Goal: Task Accomplishment & Management: Use online tool/utility

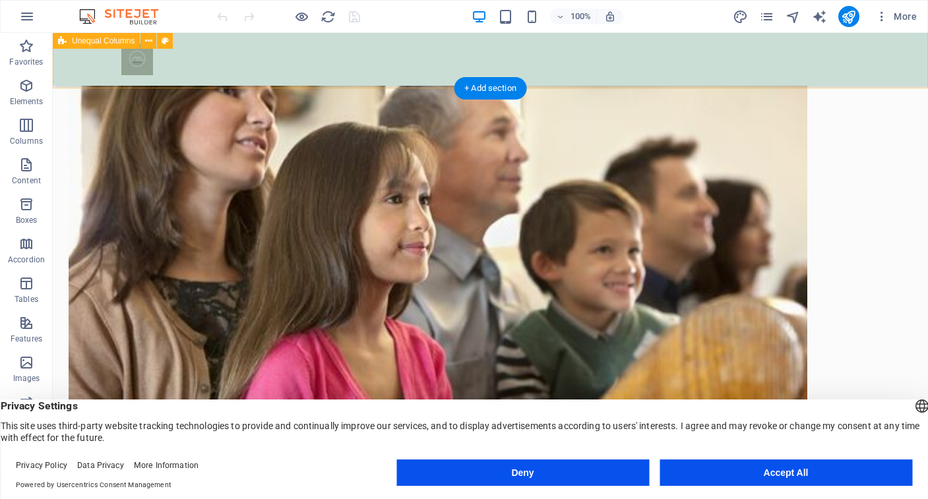
scroll to position [865, 0]
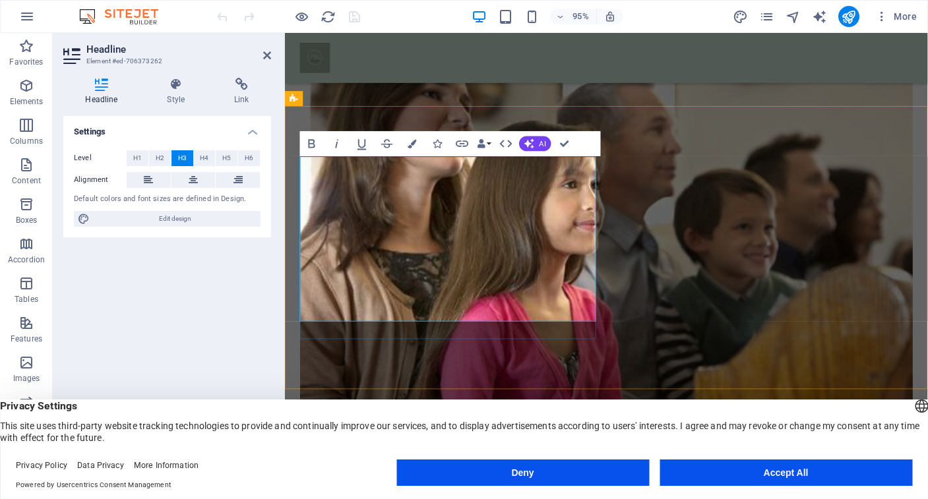
drag, startPoint x: 449, startPoint y: 178, endPoint x: 464, endPoint y: 178, distance: 14.5
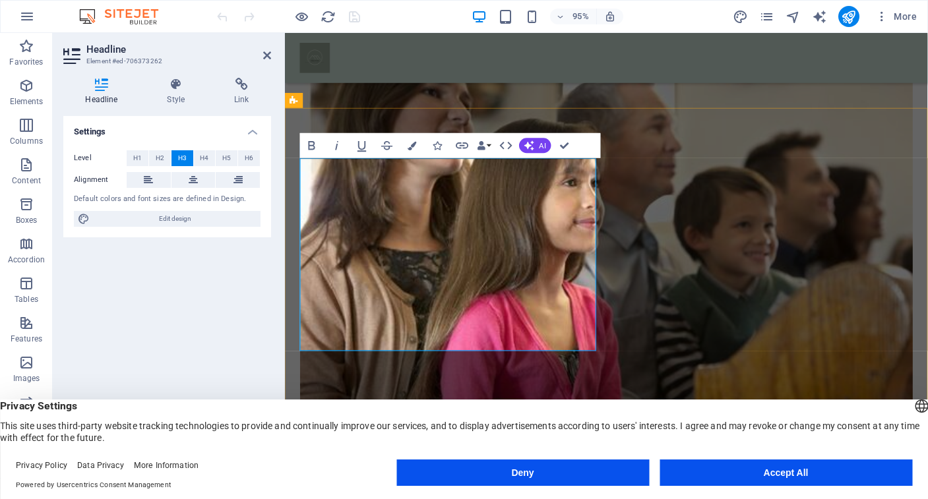
scroll to position [863, 0]
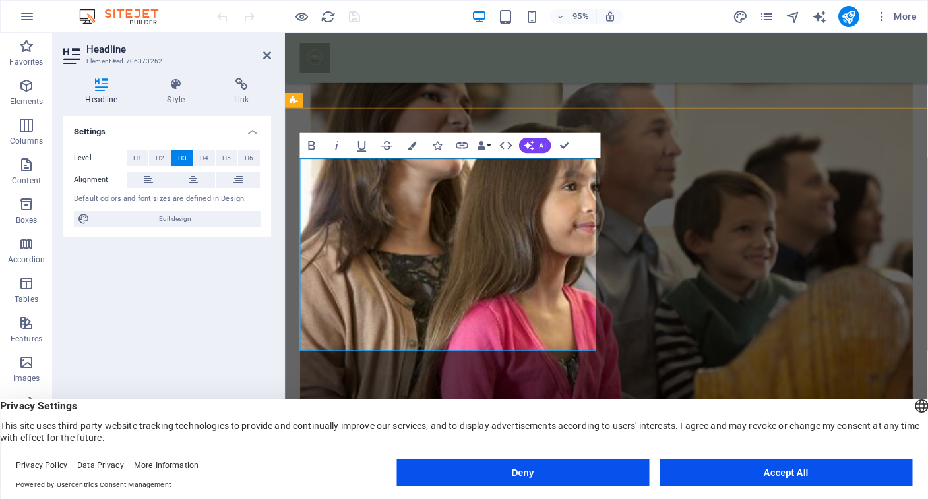
click at [625, 146] on icon at bounding box center [625, 150] width 9 height 15
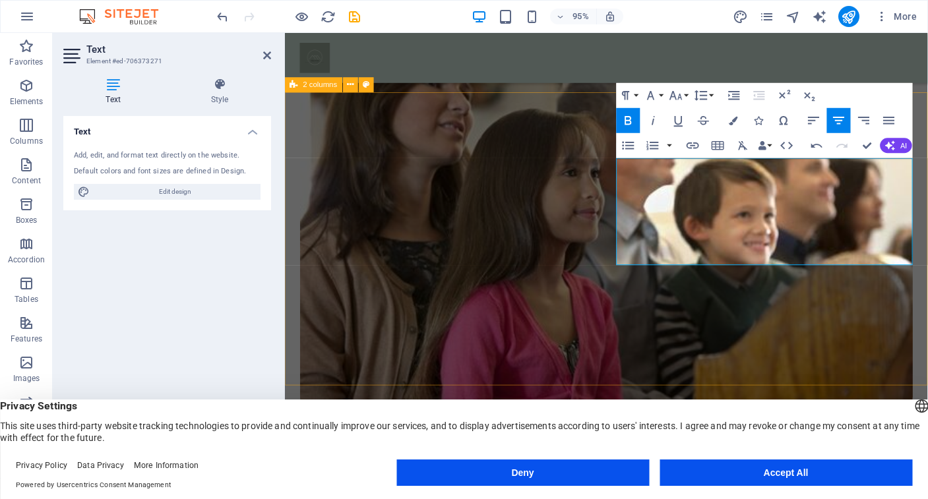
scroll to position [879, 0]
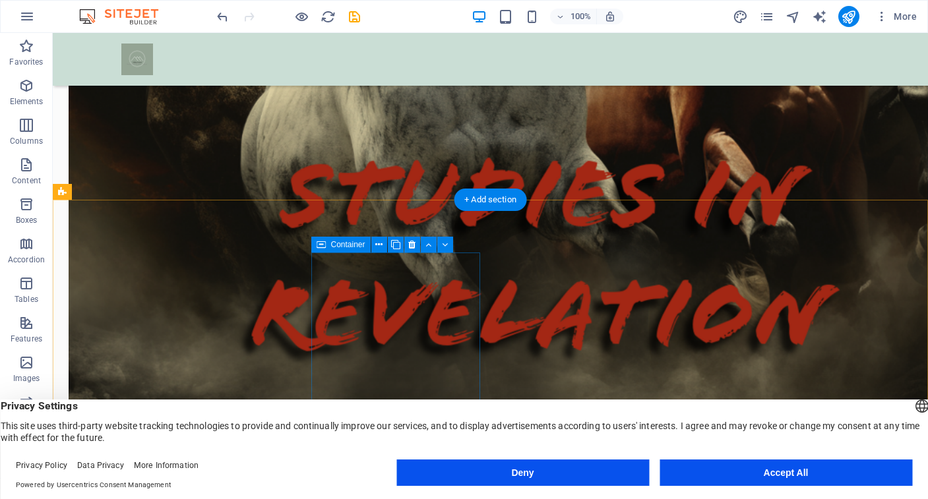
scroll to position [2118, 0]
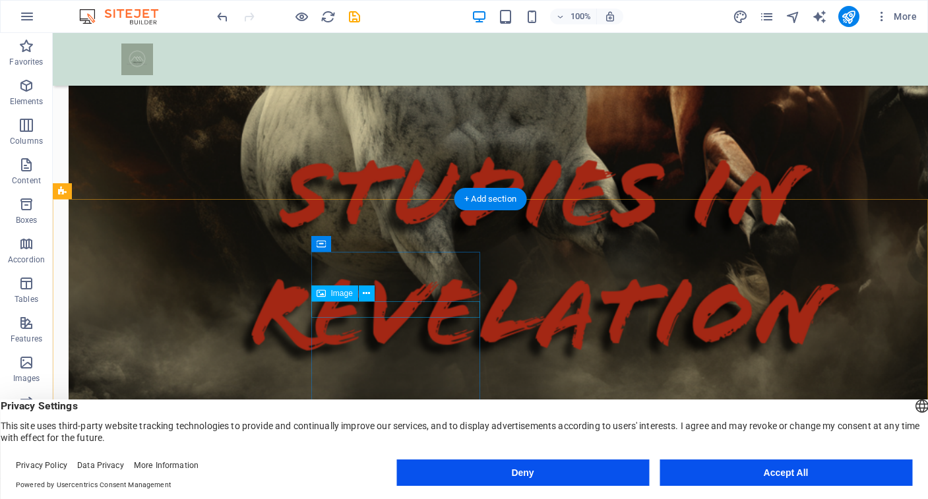
click at [338, 298] on div "Image" at bounding box center [334, 294] width 47 height 16
click at [334, 294] on span "Image" at bounding box center [342, 294] width 22 height 8
click at [325, 294] on icon at bounding box center [321, 294] width 9 height 16
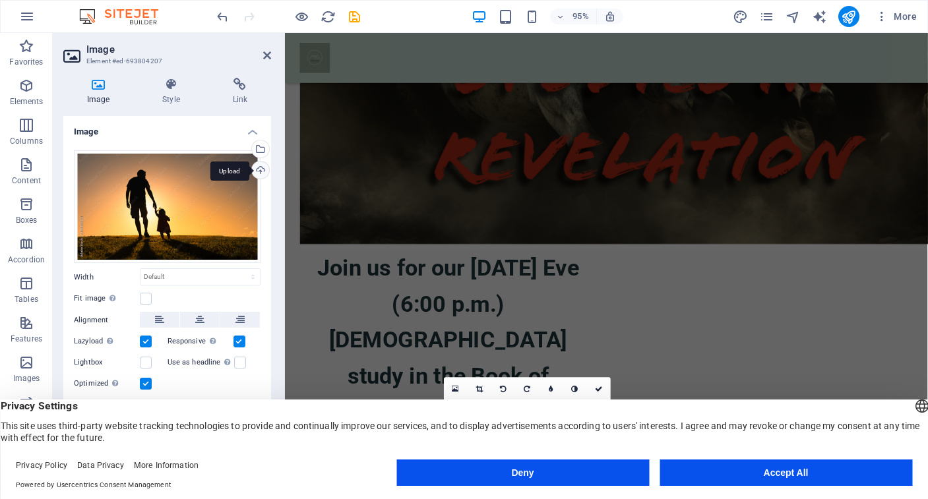
click at [259, 170] on div "Upload" at bounding box center [259, 172] width 20 height 20
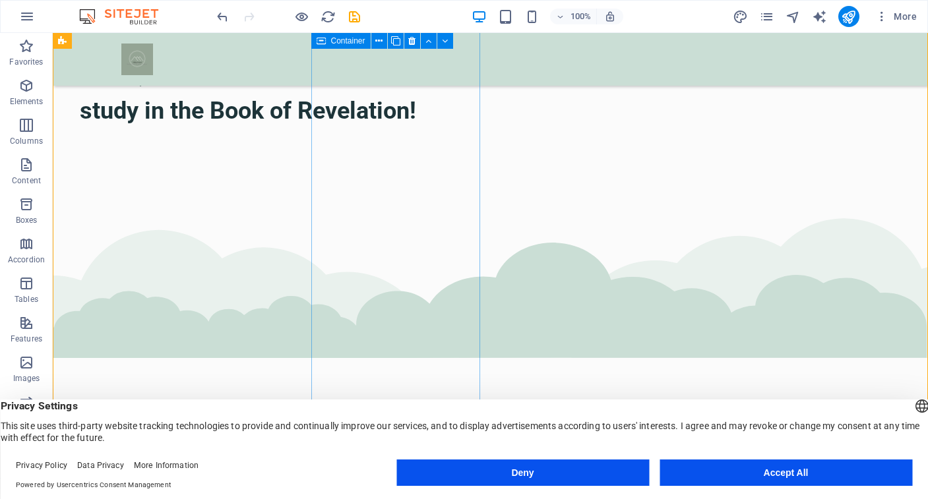
scroll to position [2545, 0]
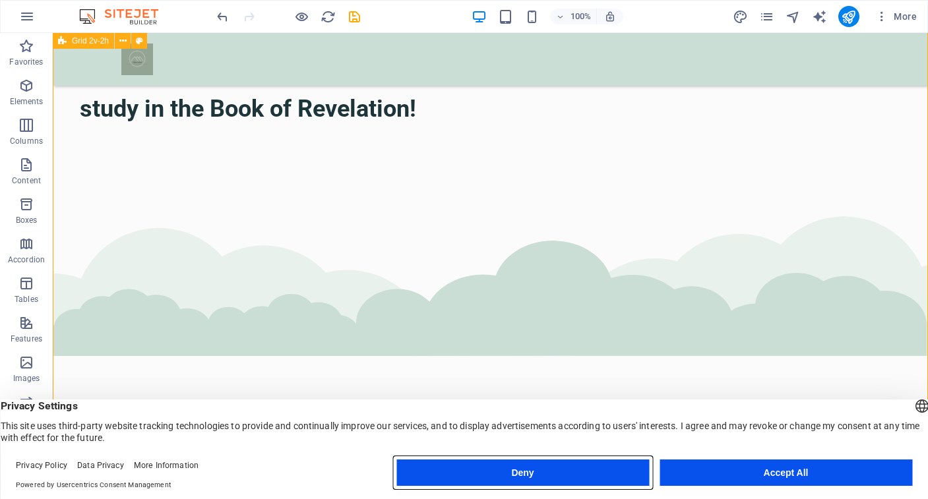
click at [557, 472] on button "Deny" at bounding box center [522, 473] width 253 height 26
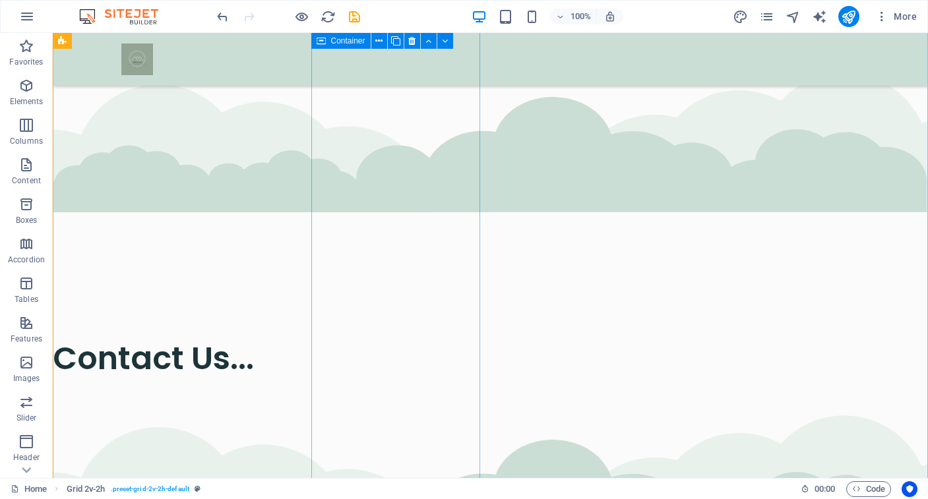
scroll to position [2690, 0]
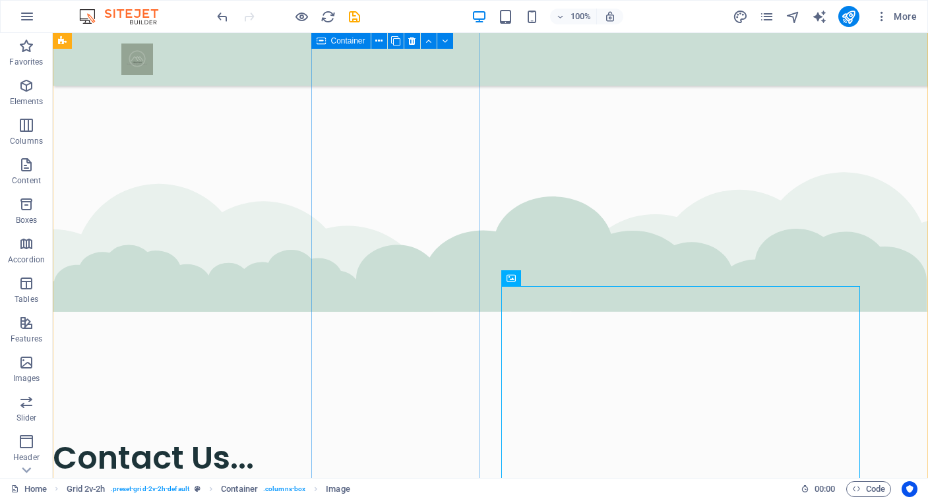
scroll to position [2581, 0]
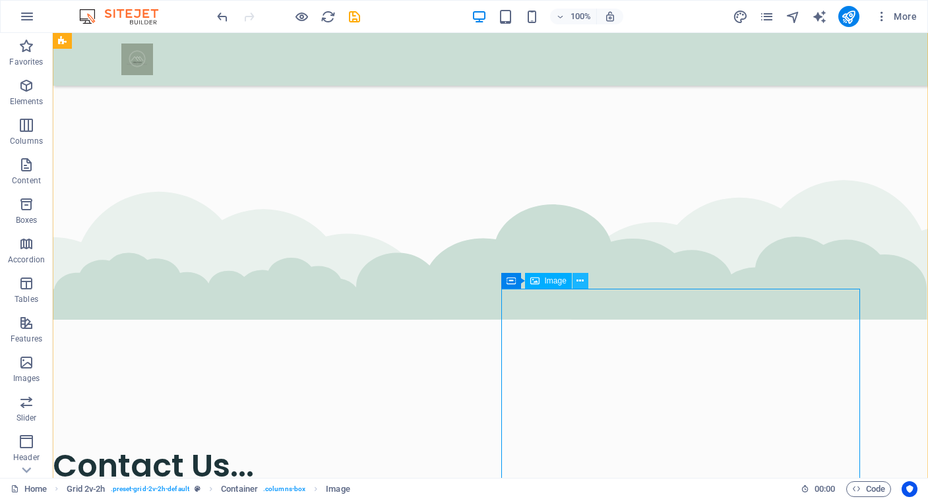
click at [581, 281] on icon at bounding box center [580, 281] width 7 height 14
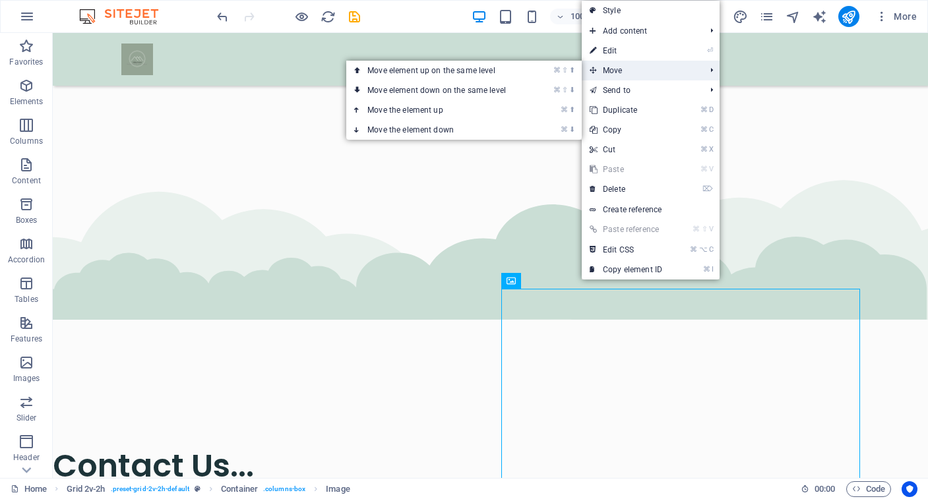
click at [609, 72] on span "Move" at bounding box center [641, 71] width 118 height 20
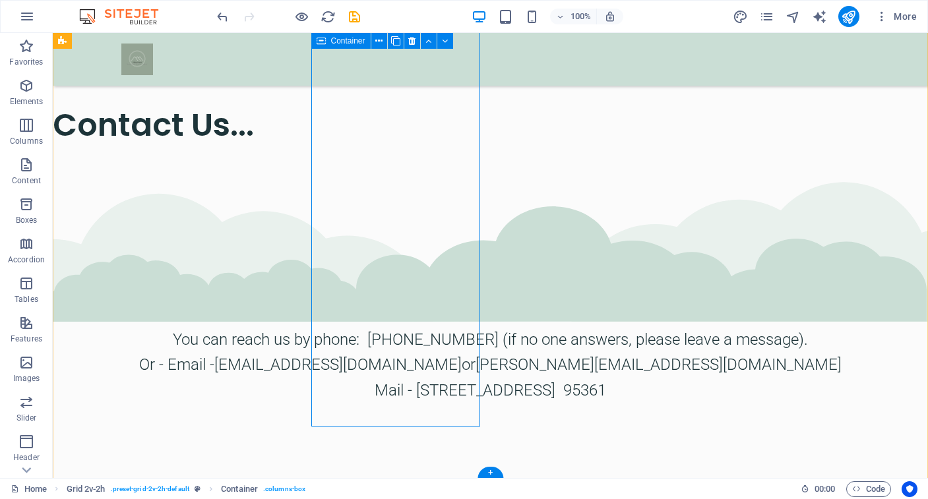
scroll to position [2923, 0]
drag, startPoint x: 404, startPoint y: 427, endPoint x: 410, endPoint y: 121, distance: 305.5
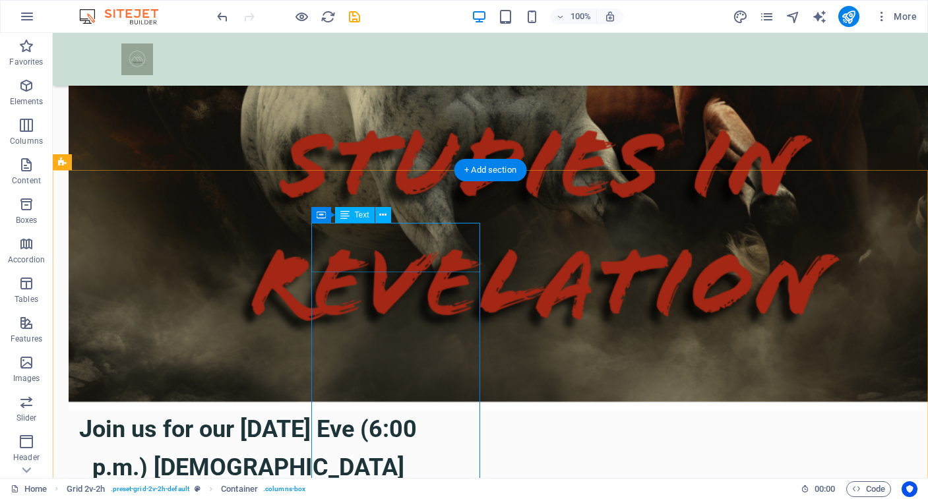
scroll to position [2147, 0]
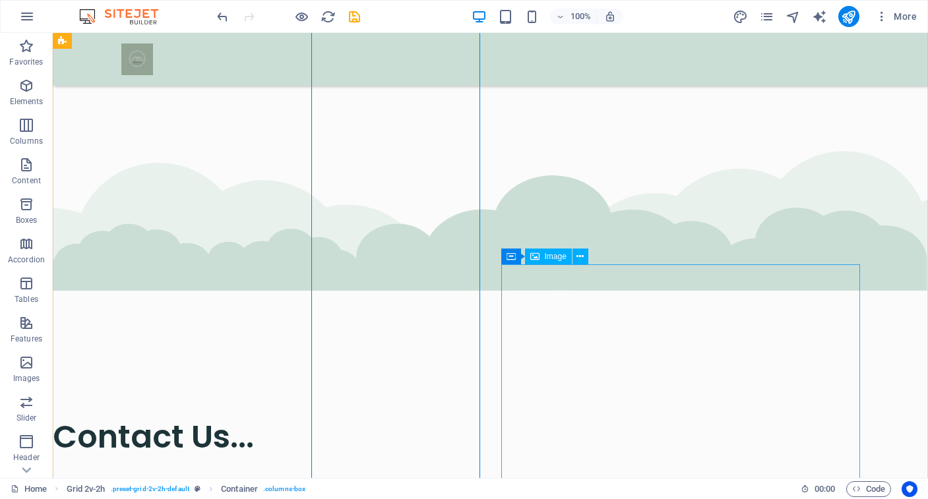
scroll to position [2617, 0]
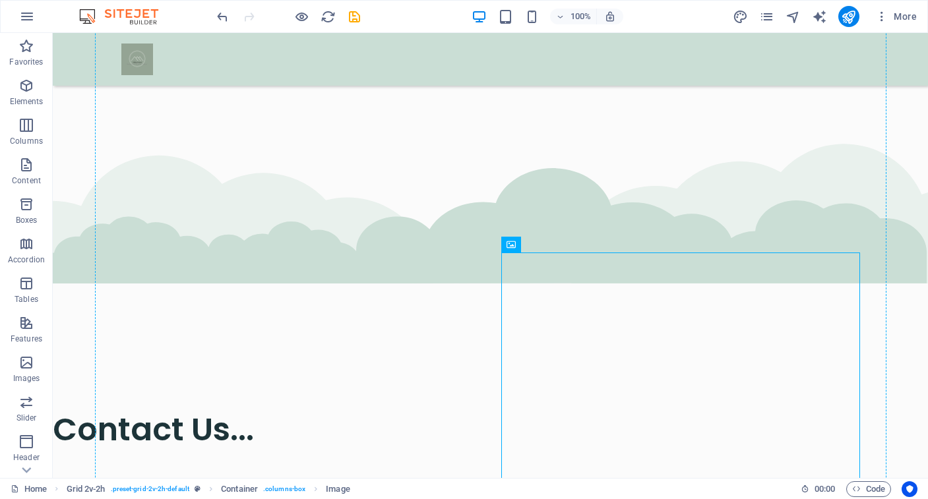
drag, startPoint x: 599, startPoint y: 335, endPoint x: 247, endPoint y: 259, distance: 360.4
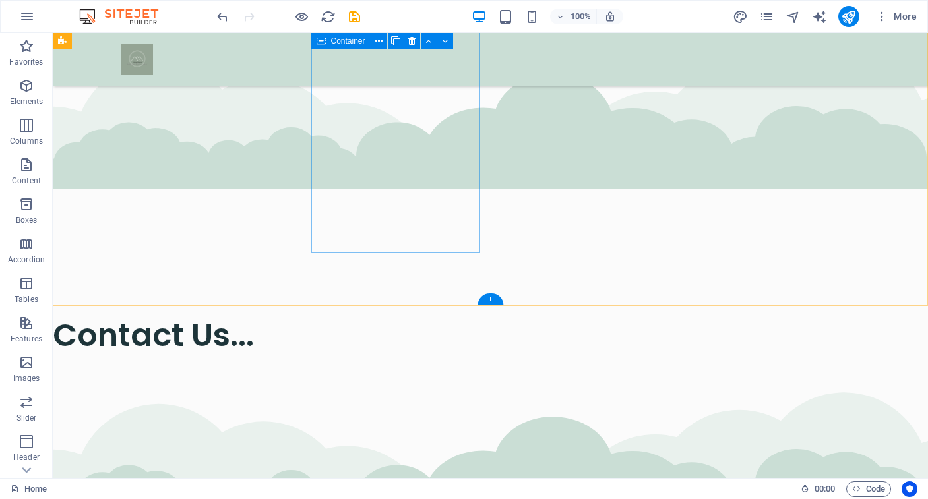
scroll to position [2710, 0]
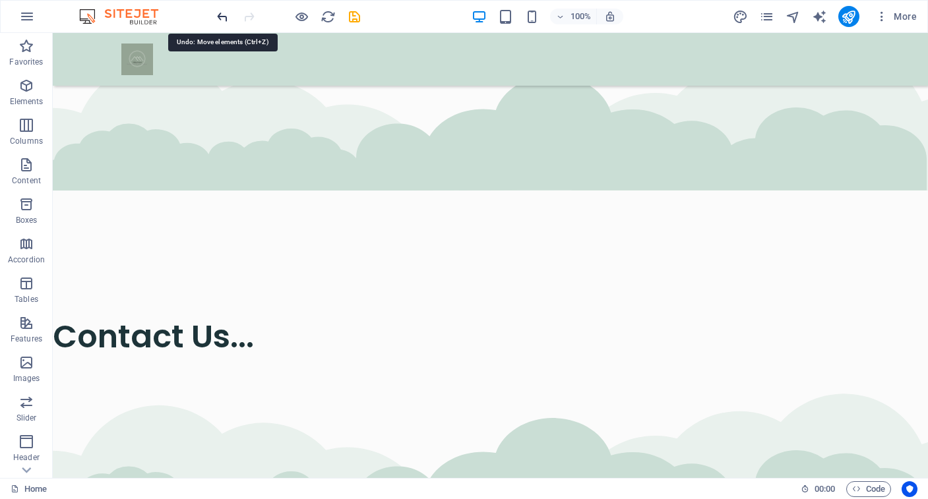
click at [222, 16] on icon "undo" at bounding box center [222, 16] width 15 height 15
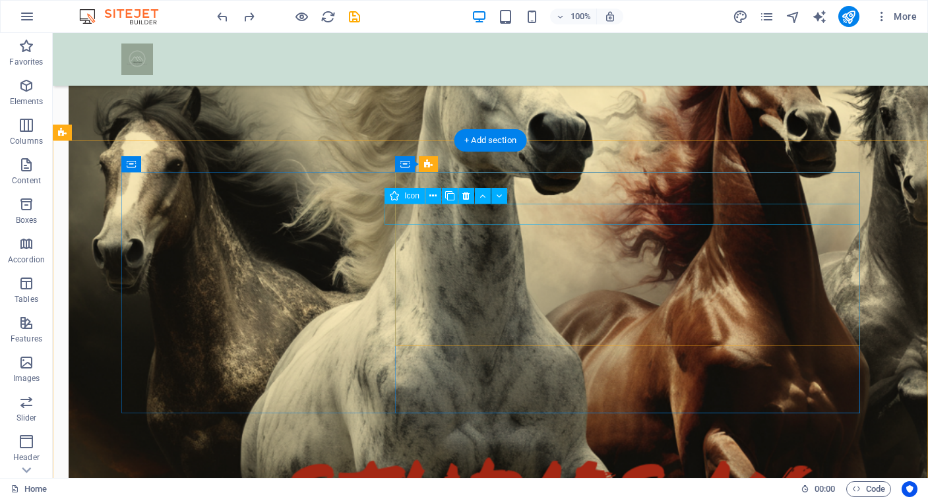
scroll to position [1818, 0]
click at [406, 196] on span "Icon" at bounding box center [411, 195] width 15 height 8
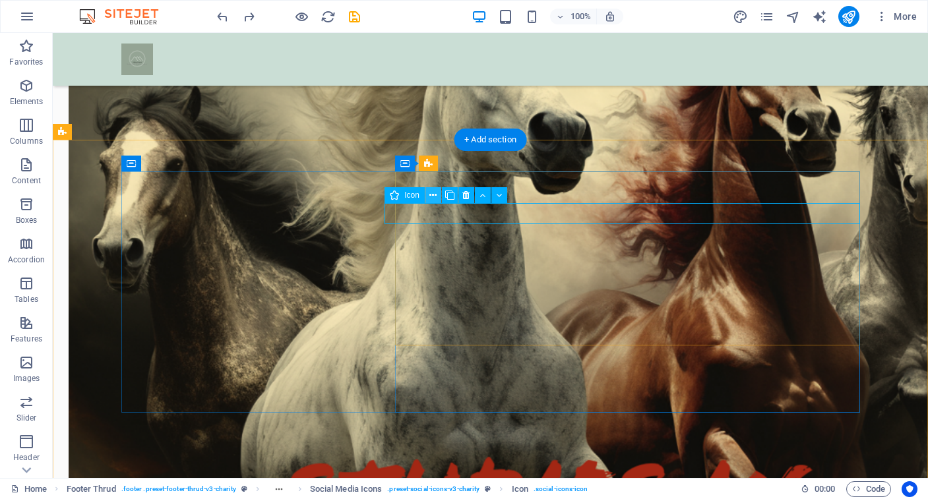
click at [435, 196] on icon at bounding box center [432, 196] width 7 height 14
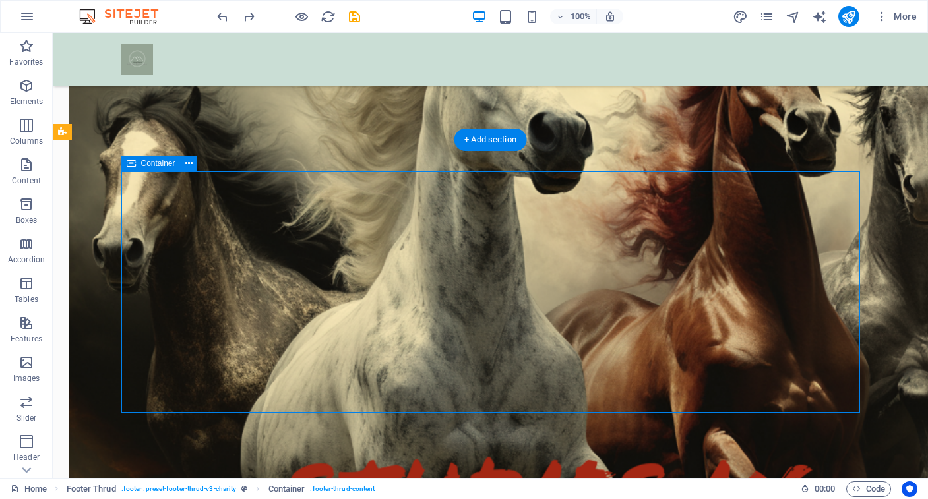
drag, startPoint x: 384, startPoint y: 182, endPoint x: 425, endPoint y: 185, distance: 41.0
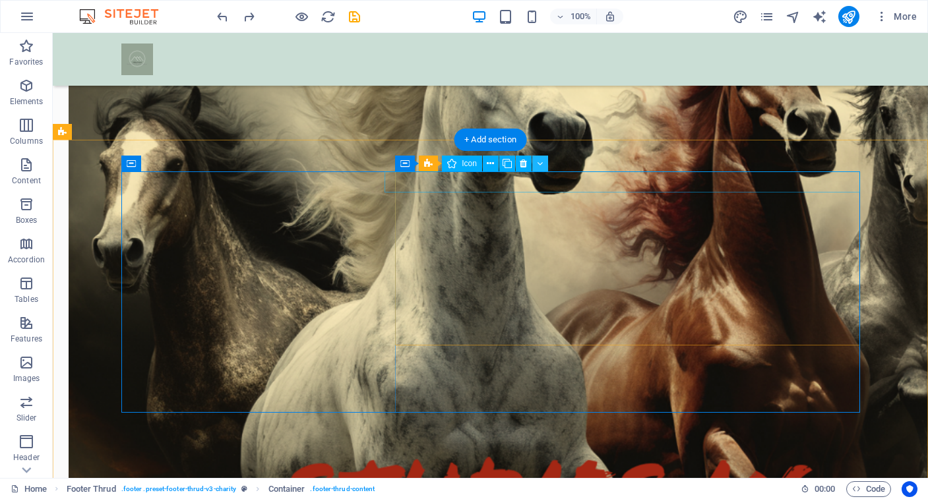
click at [539, 164] on icon at bounding box center [540, 164] width 6 height 14
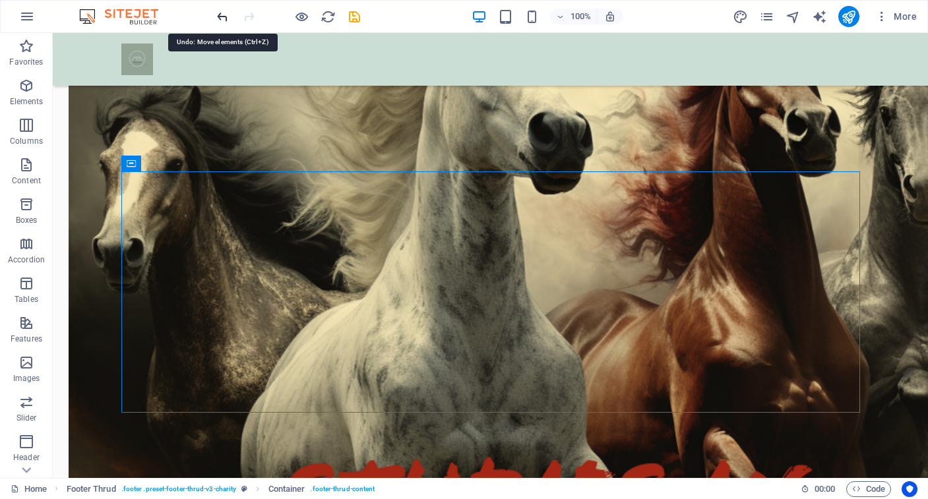
click at [226, 18] on icon "undo" at bounding box center [222, 16] width 15 height 15
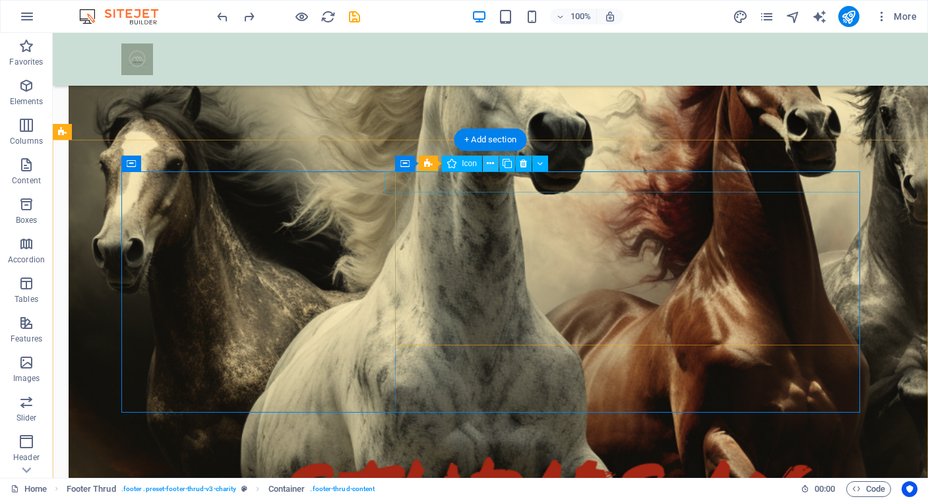
click at [490, 165] on icon at bounding box center [490, 164] width 7 height 14
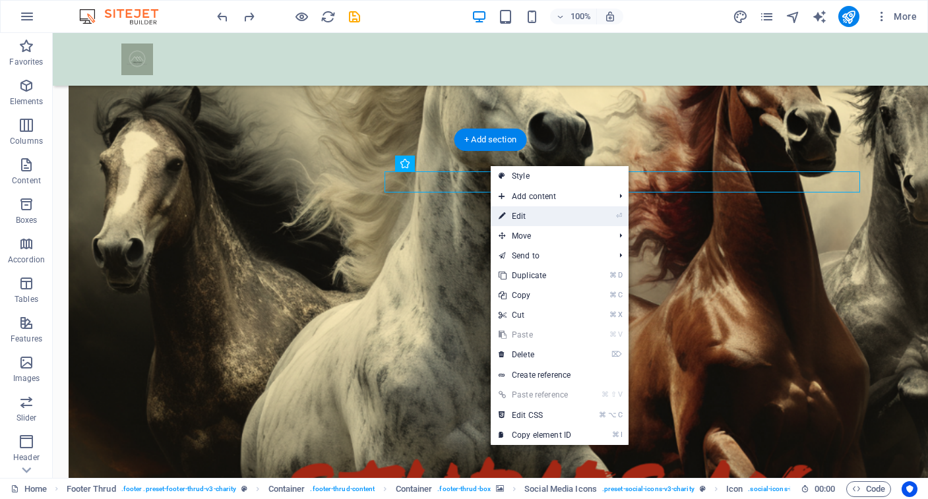
click at [522, 217] on link "⏎ Edit" at bounding box center [535, 216] width 88 height 20
select select "xMidYMid"
select select "px"
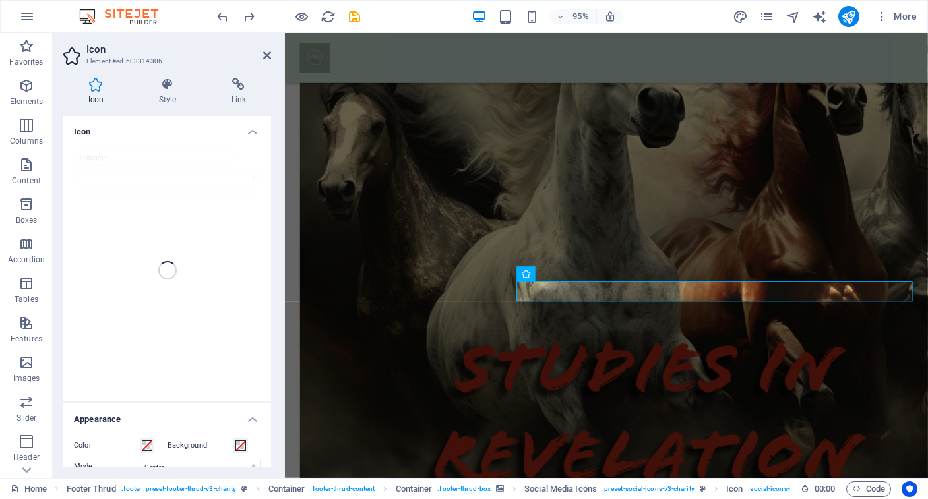
scroll to position [1799, 0]
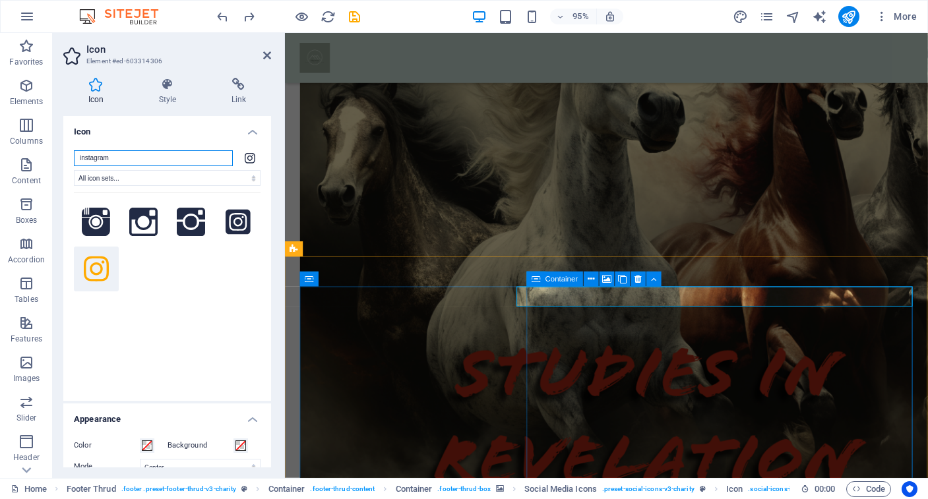
click at [555, 279] on span "Container" at bounding box center [562, 279] width 32 height 7
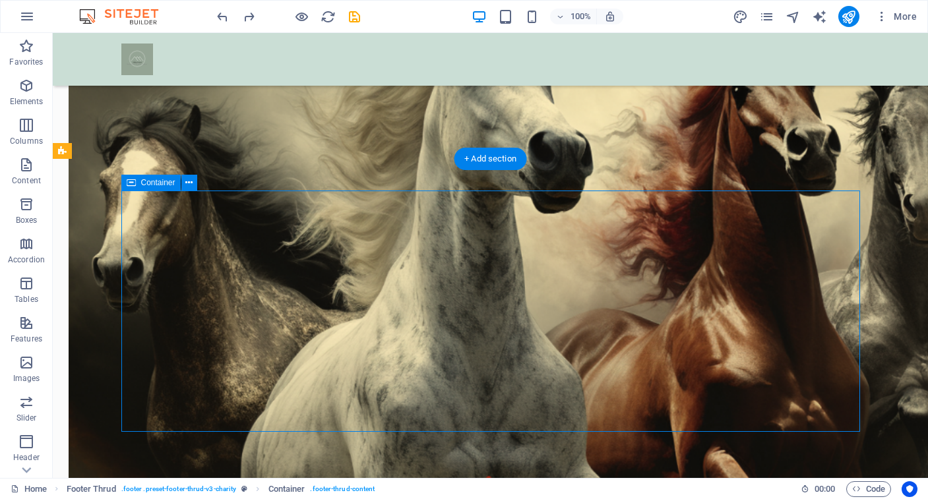
drag, startPoint x: 386, startPoint y: 208, endPoint x: 407, endPoint y: 208, distance: 21.1
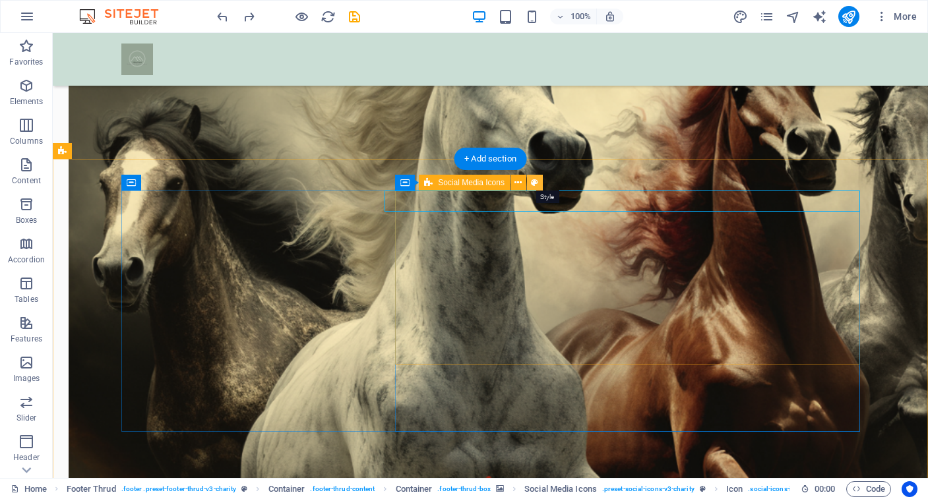
click at [534, 183] on icon at bounding box center [534, 183] width 7 height 14
select select "rem"
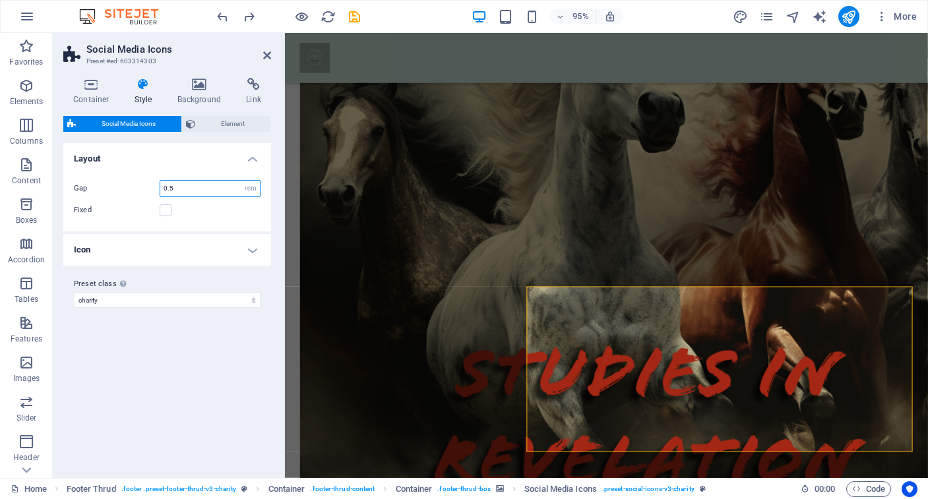
click at [181, 191] on input "0.5" at bounding box center [210, 189] width 100 height 16
type input "0"
type input "1"
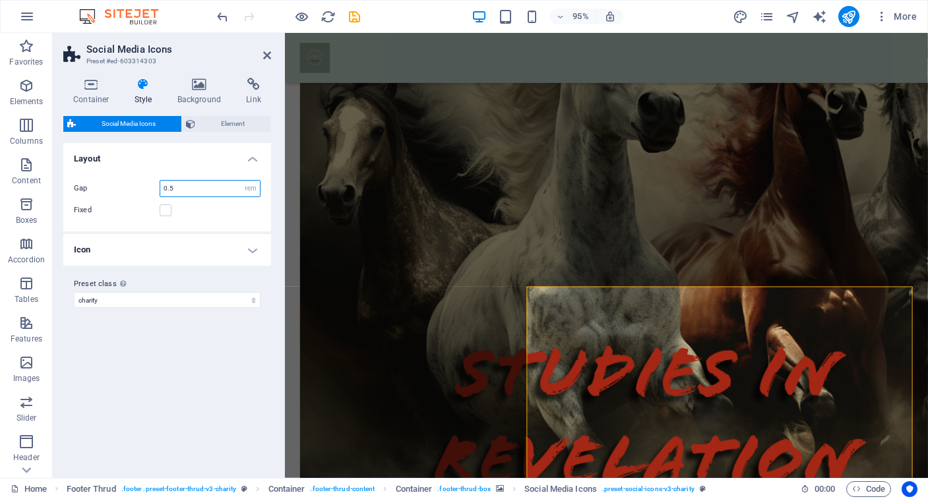
type input "0.5"
click at [110, 204] on label "Fixed" at bounding box center [117, 211] width 86 height 16
click at [0, 0] on input "Fixed" at bounding box center [0, 0] width 0 height 0
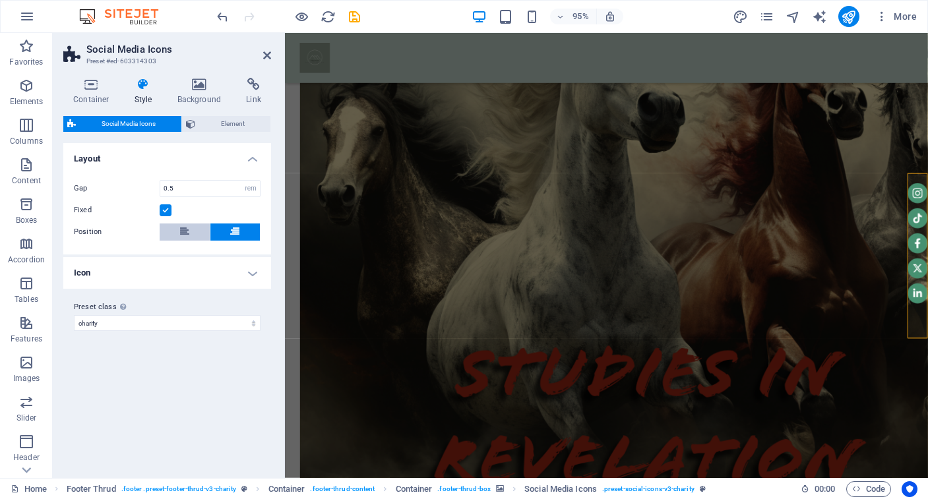
click at [193, 232] on button at bounding box center [185, 232] width 50 height 17
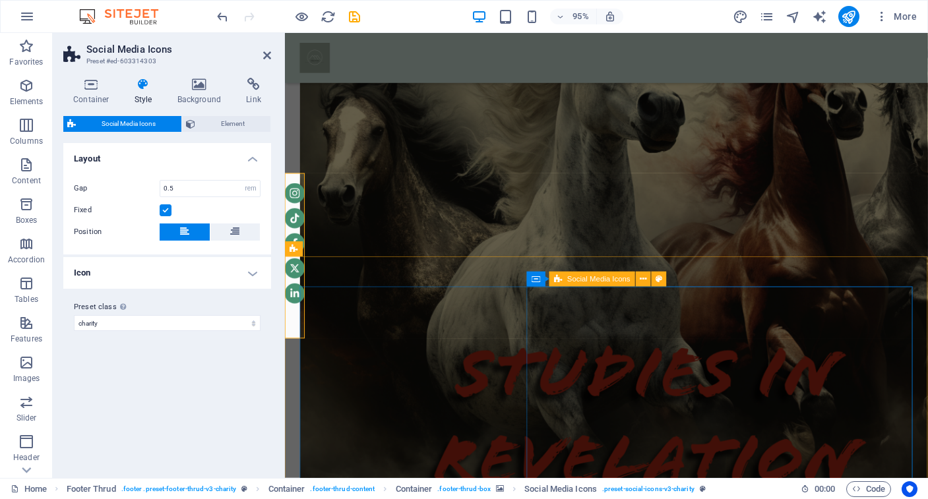
scroll to position [1800, 0]
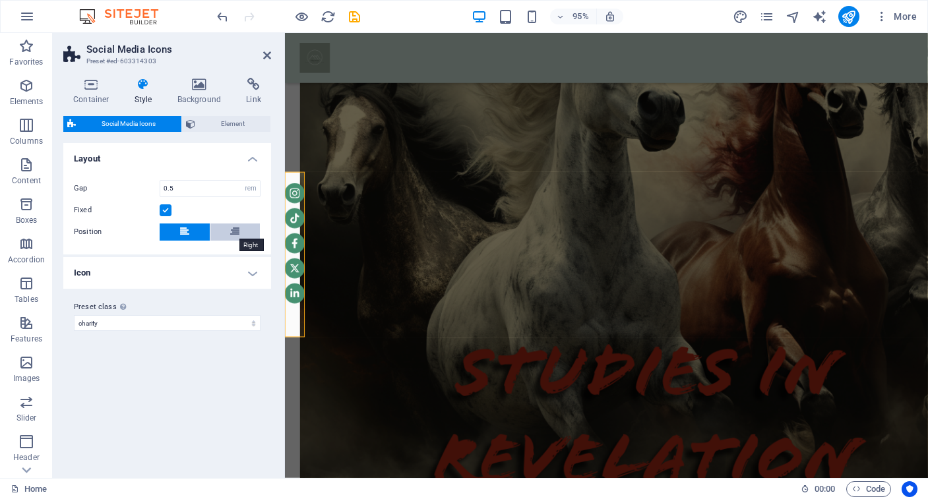
click at [235, 230] on icon at bounding box center [234, 232] width 9 height 16
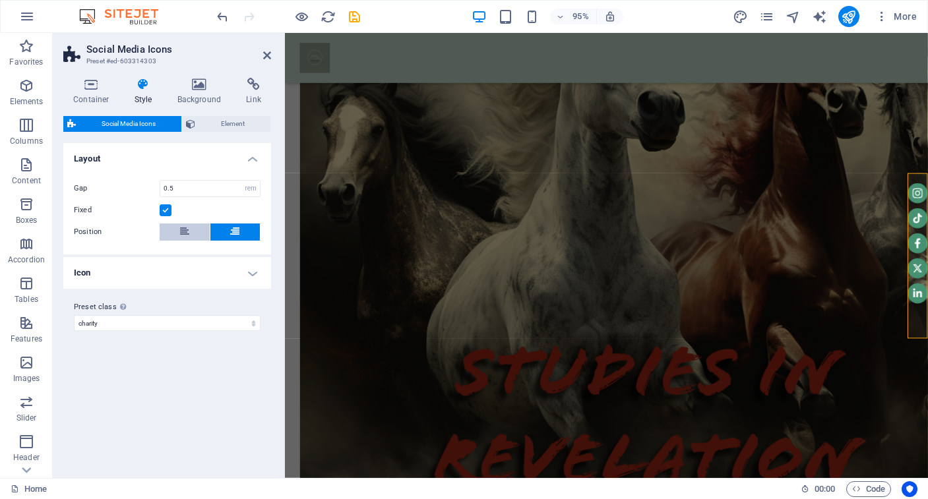
click at [190, 232] on button at bounding box center [185, 232] width 50 height 17
click at [166, 210] on label at bounding box center [166, 211] width 12 height 12
click at [0, 0] on input "Fixed" at bounding box center [0, 0] width 0 height 0
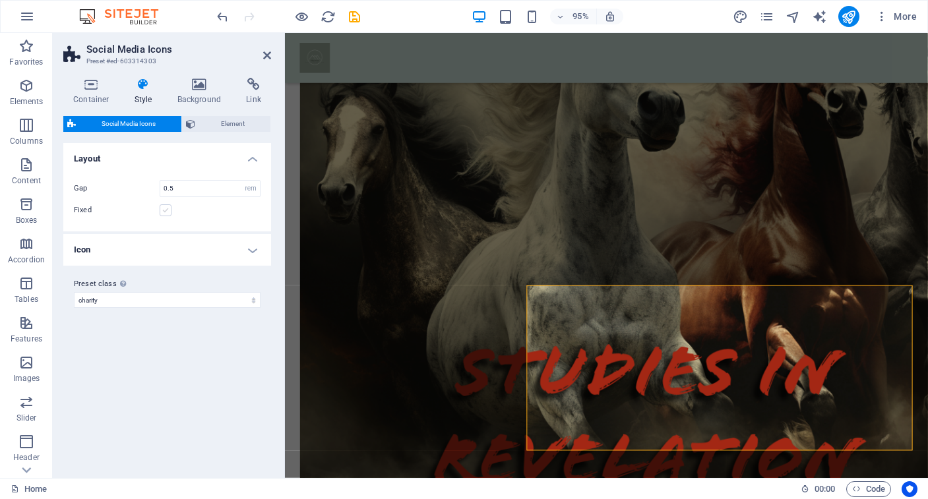
click at [166, 210] on label at bounding box center [166, 211] width 12 height 12
click at [0, 0] on input "Fixed" at bounding box center [0, 0] width 0 height 0
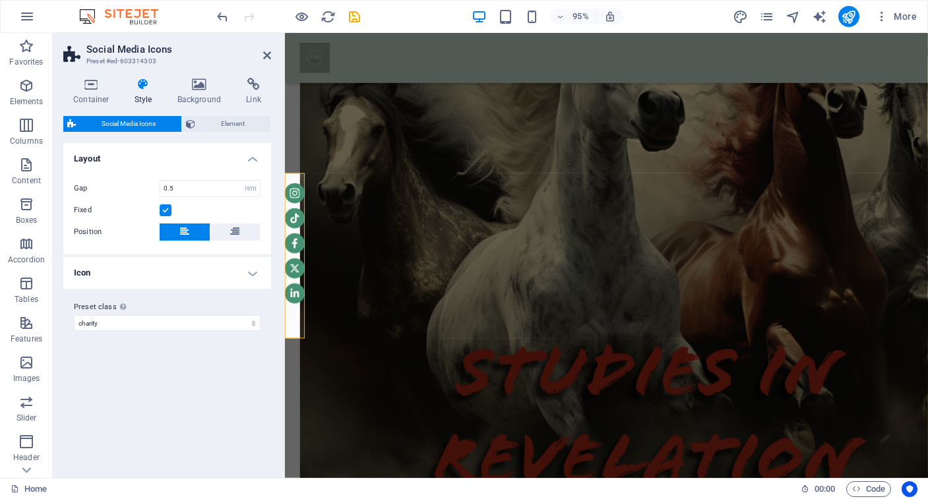
click at [251, 274] on h4 "Icon" at bounding box center [167, 273] width 208 height 32
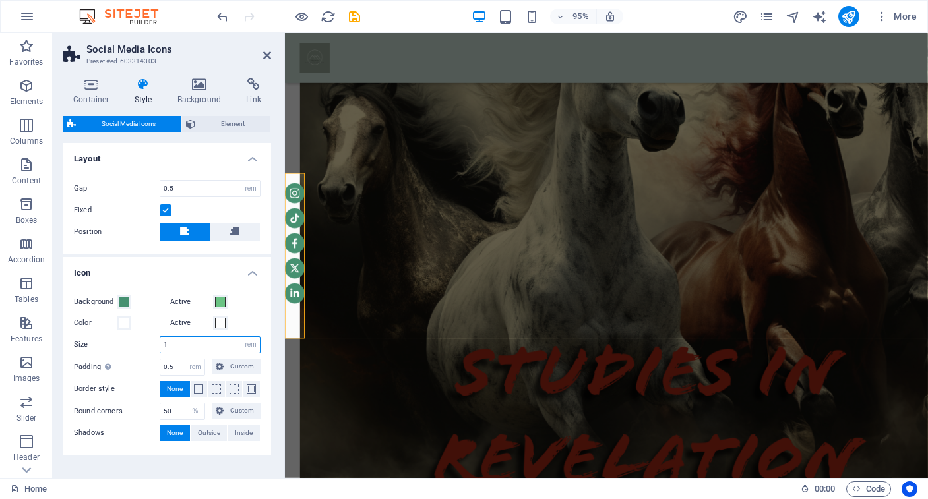
click at [173, 348] on input "1" at bounding box center [210, 345] width 100 height 16
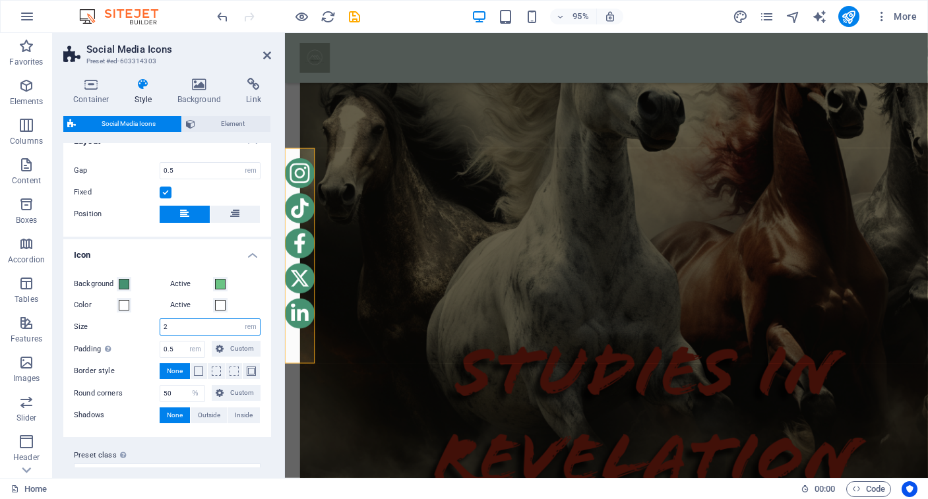
scroll to position [19, 0]
type input "2"
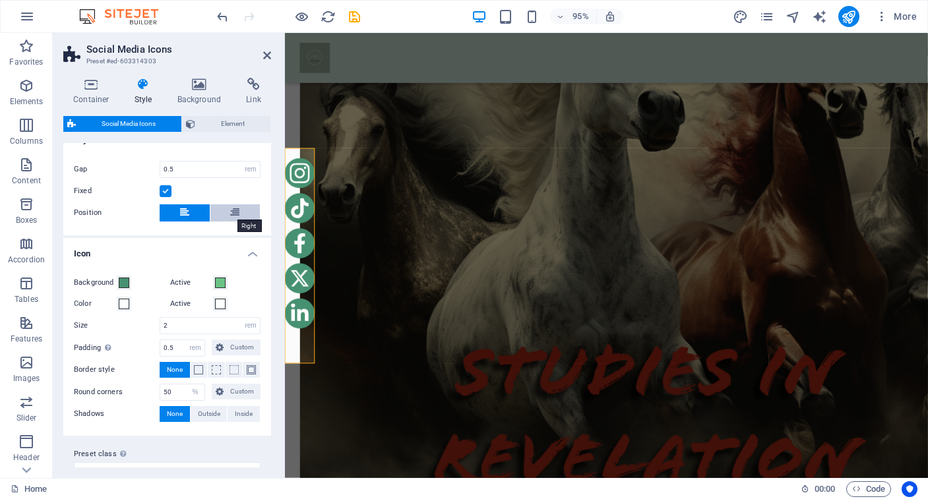
click at [232, 209] on icon at bounding box center [234, 213] width 9 height 16
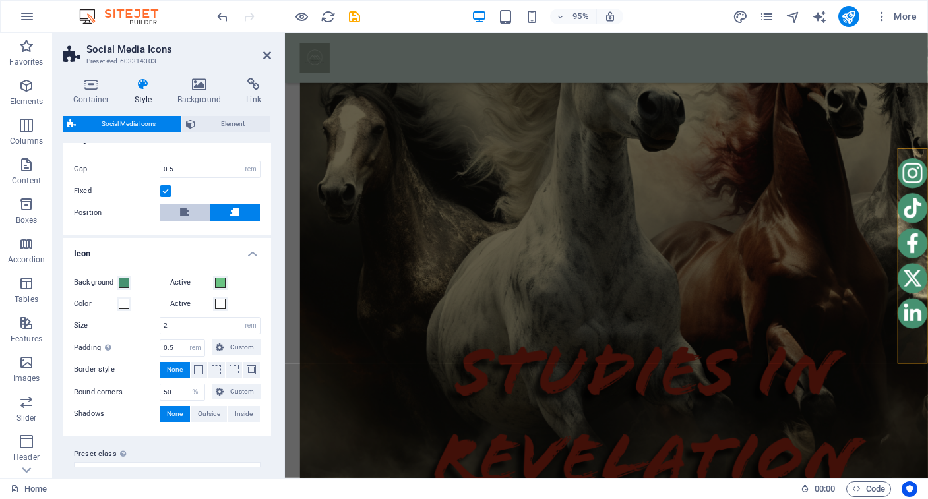
click at [193, 212] on button at bounding box center [185, 213] width 50 height 17
click at [186, 213] on icon at bounding box center [184, 213] width 9 height 16
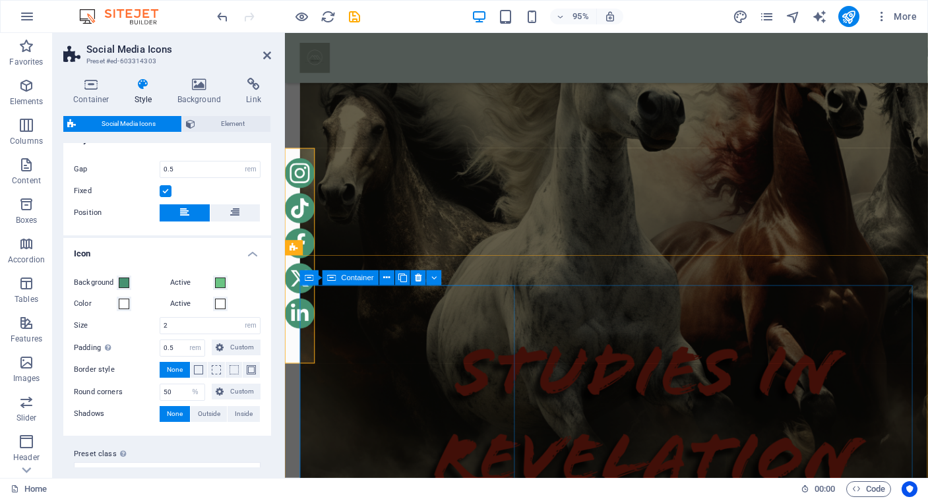
click at [340, 271] on div "Container" at bounding box center [351, 277] width 57 height 15
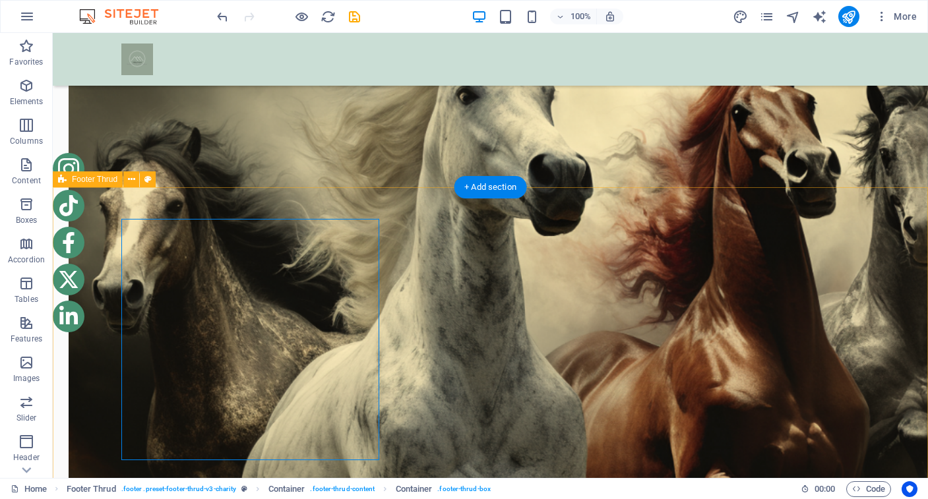
scroll to position [1789, 0]
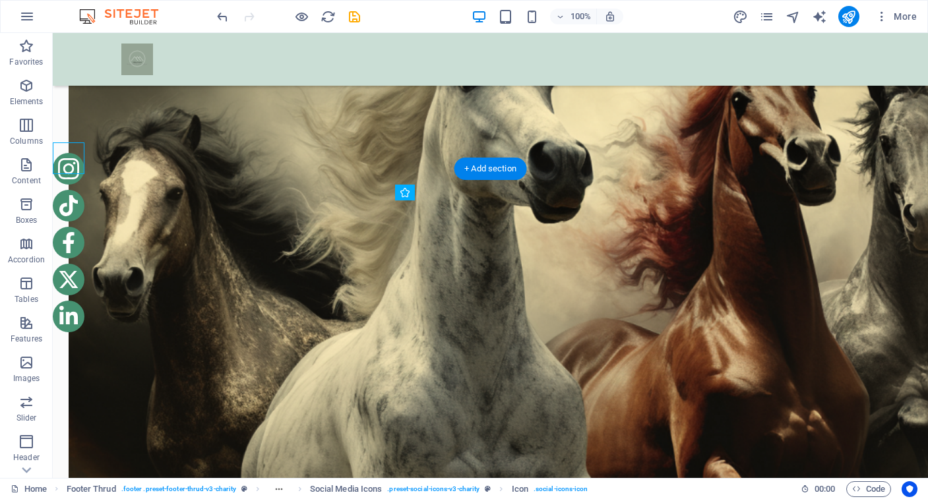
drag, startPoint x: 67, startPoint y: 146, endPoint x: 77, endPoint y: 174, distance: 29.4
click at [77, 174] on div at bounding box center [69, 256] width 32 height 206
click at [67, 329] on figure at bounding box center [69, 317] width 32 height 32
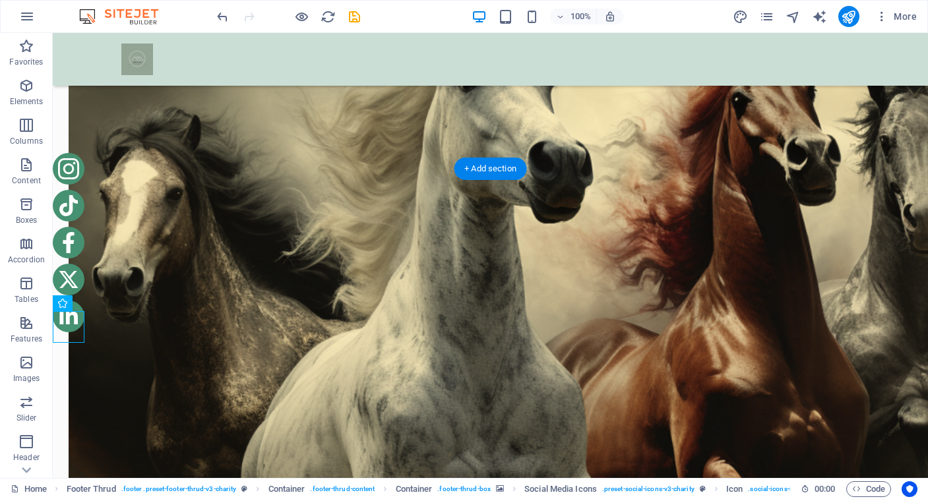
drag, startPoint x: 67, startPoint y: 329, endPoint x: 81, endPoint y: 380, distance: 52.8
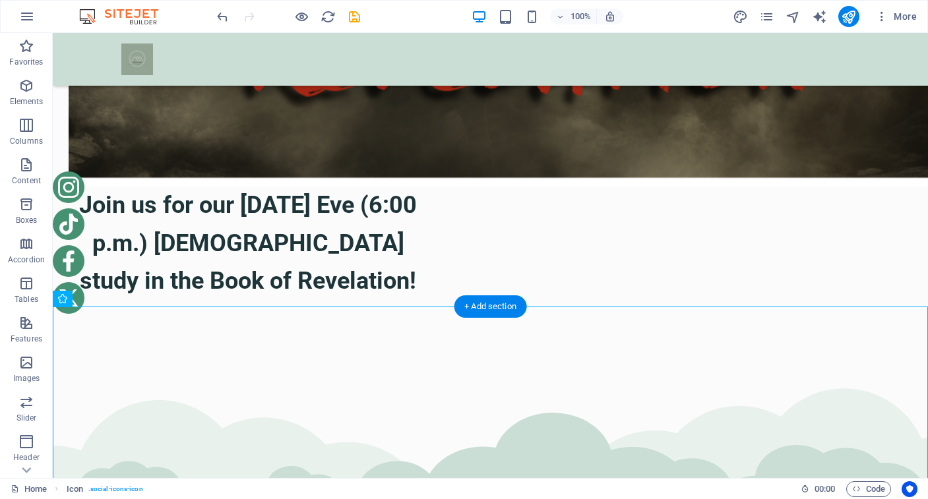
scroll to position [2562, 0]
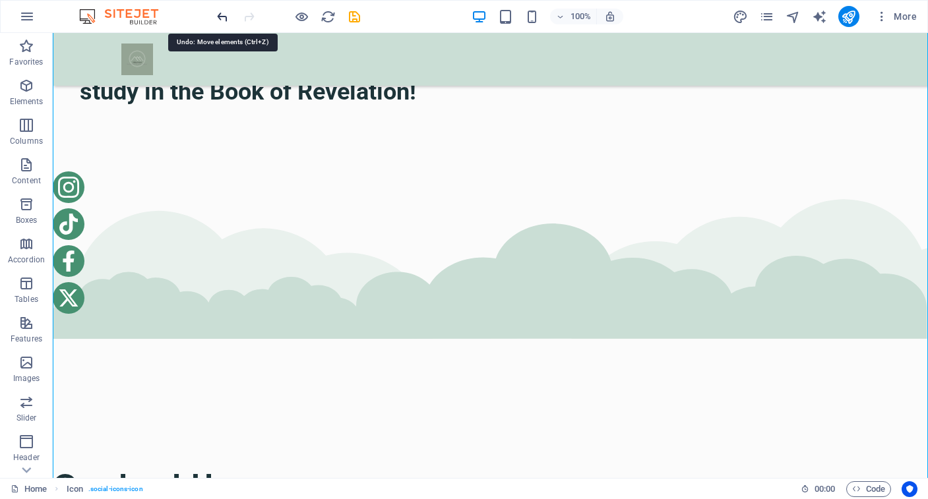
click at [226, 16] on icon "undo" at bounding box center [222, 16] width 15 height 15
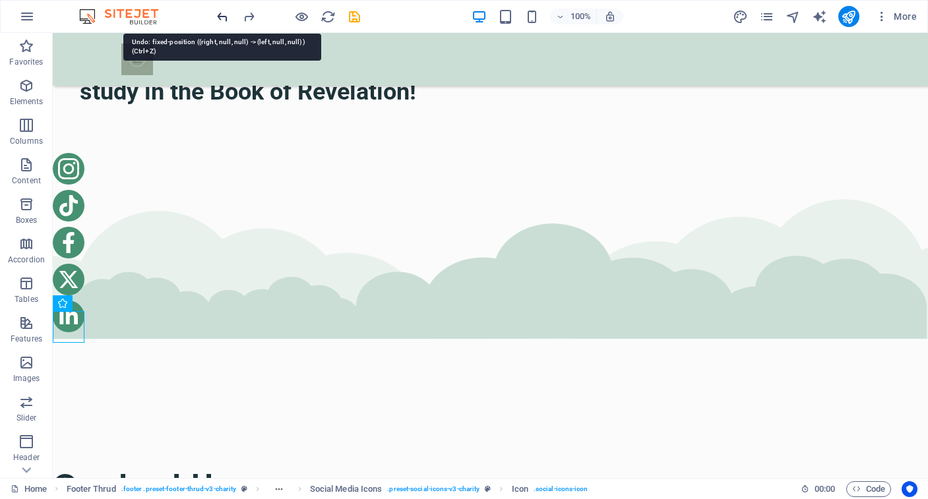
click at [221, 17] on icon "undo" at bounding box center [222, 16] width 15 height 15
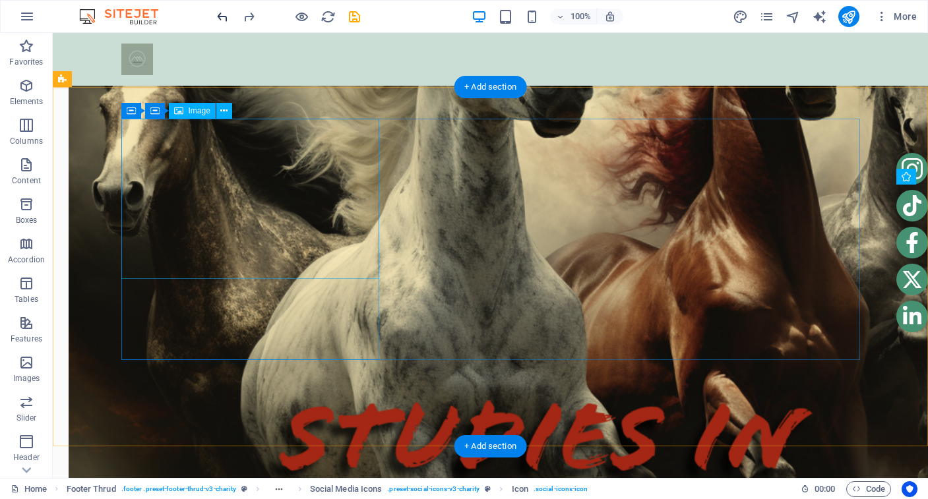
scroll to position [1882, 0]
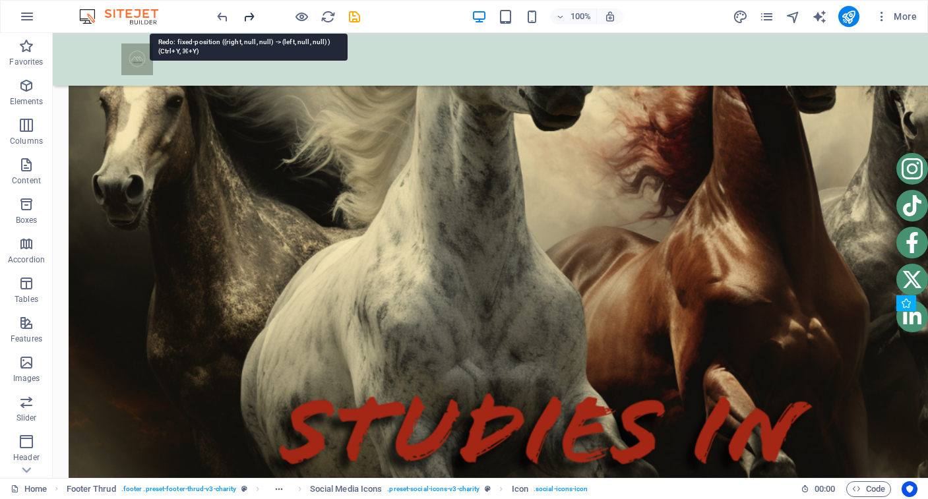
click at [249, 17] on icon "redo" at bounding box center [248, 16] width 15 height 15
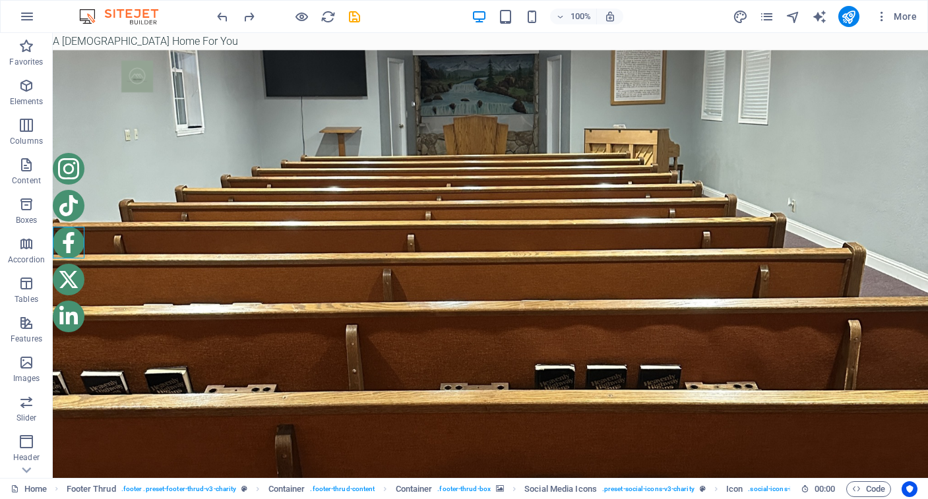
scroll to position [1, 0]
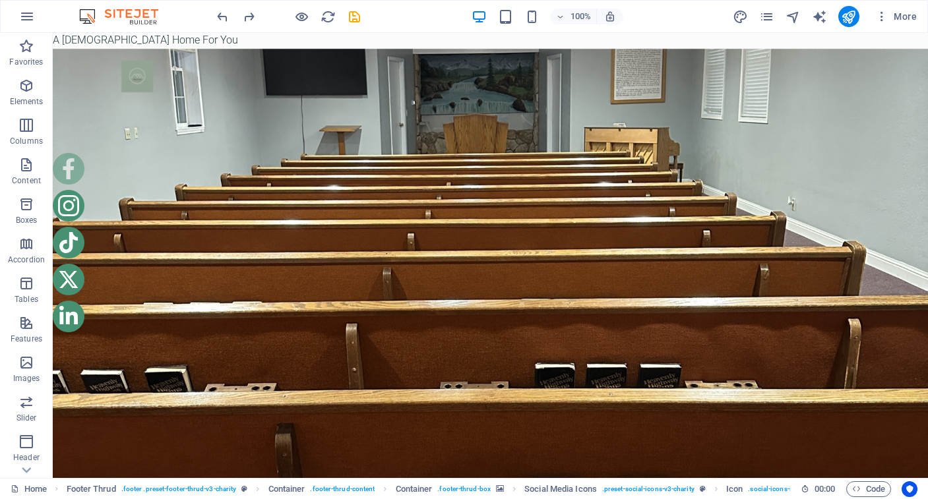
drag, startPoint x: 73, startPoint y: 245, endPoint x: 70, endPoint y: 166, distance: 79.2
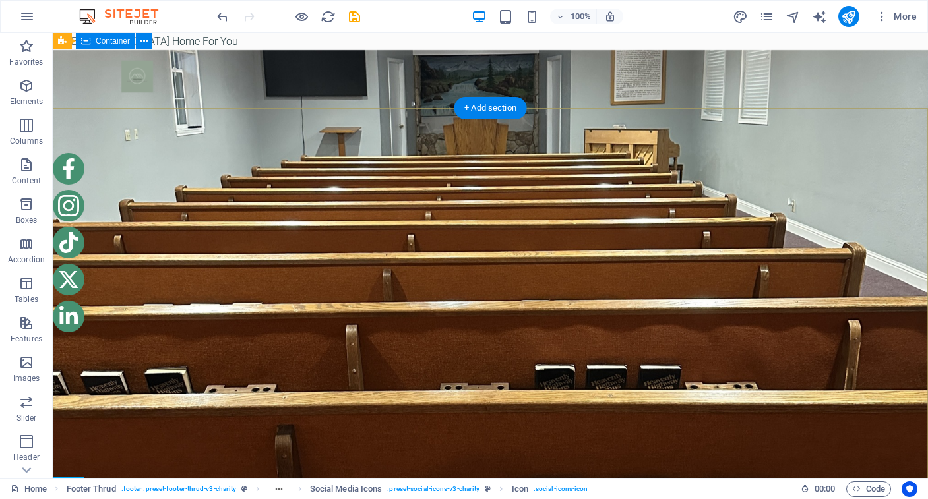
scroll to position [0, 0]
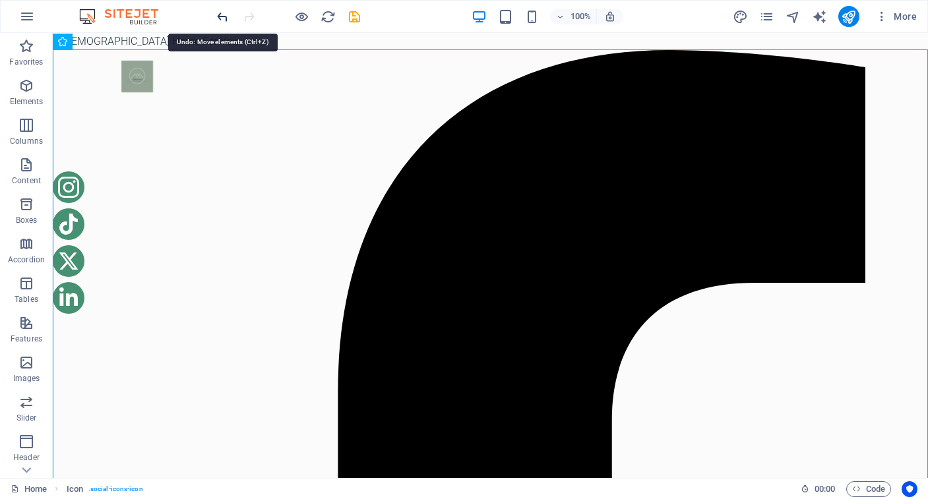
click at [219, 18] on icon "undo" at bounding box center [222, 16] width 15 height 15
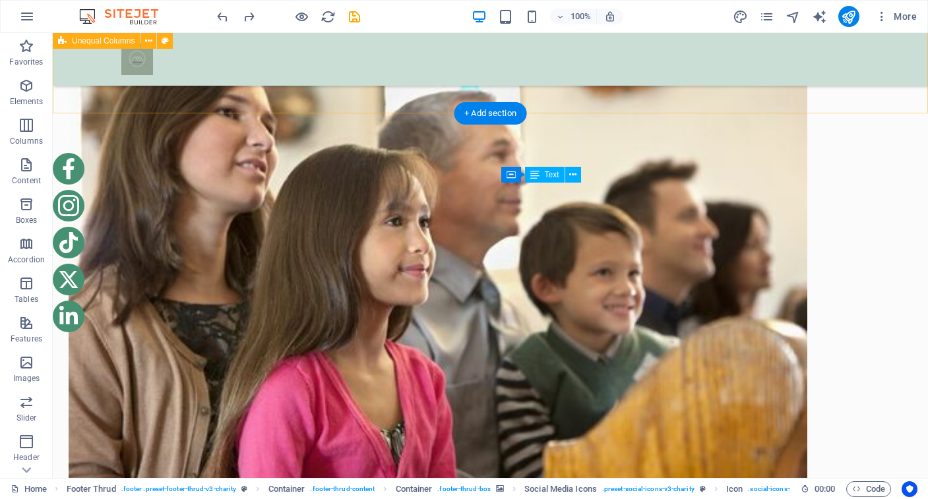
scroll to position [840, 0]
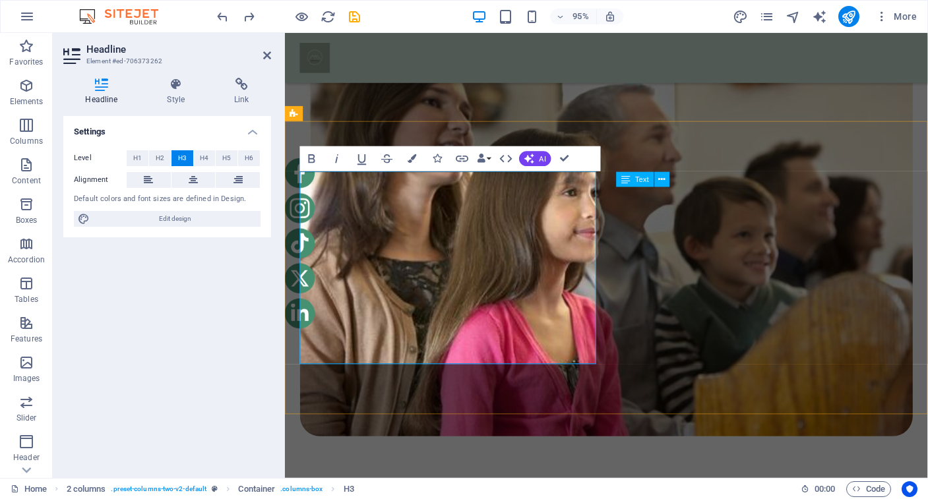
scroll to position [860, 0]
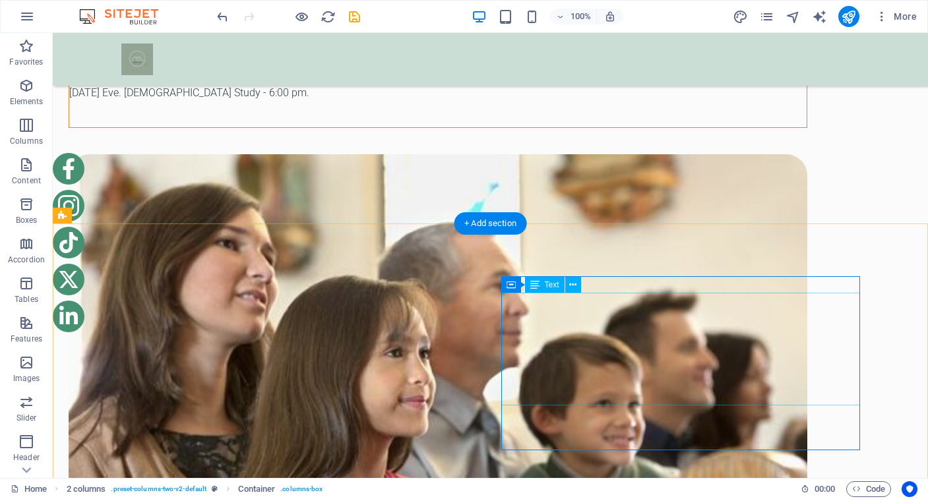
scroll to position [699, 0]
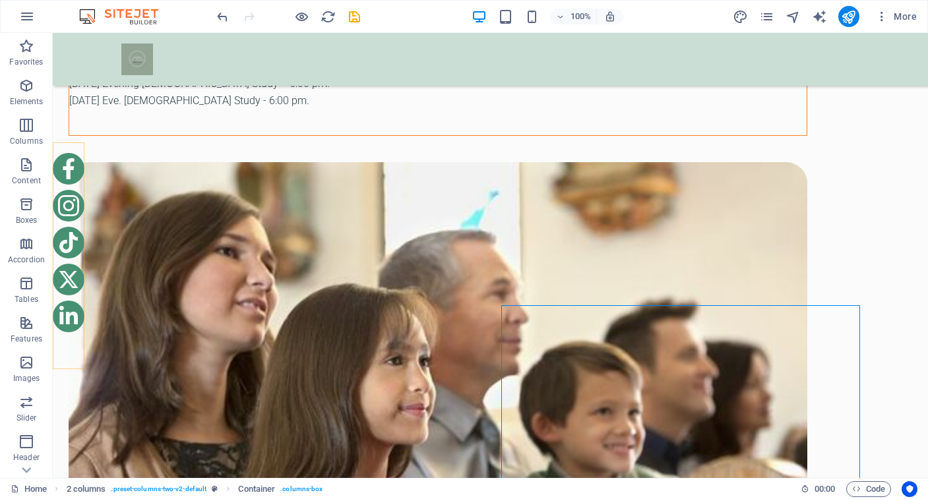
click at [83, 175] on div at bounding box center [69, 256] width 32 height 206
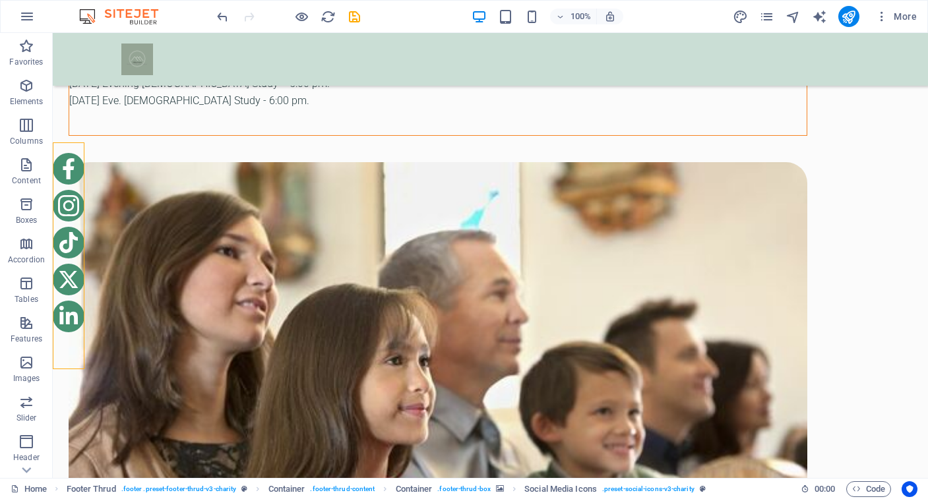
click at [78, 175] on div at bounding box center [69, 256] width 32 height 206
select select "rem"
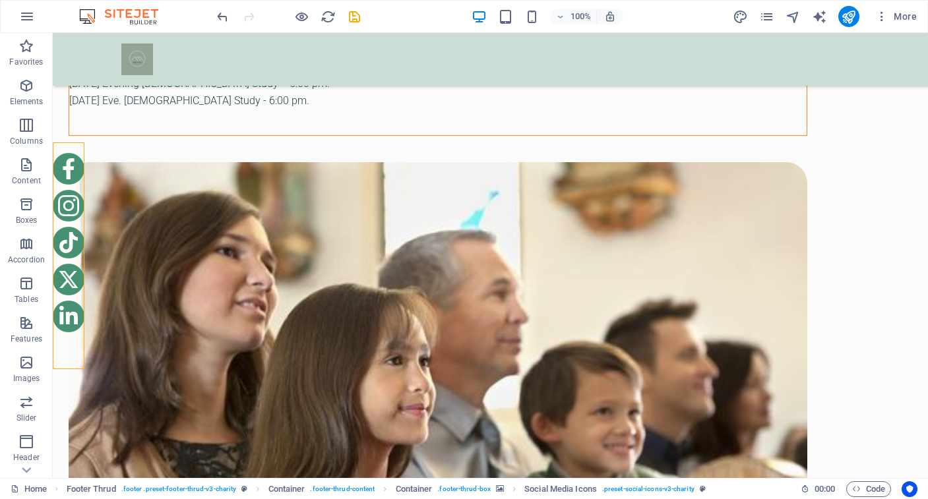
select select "%"
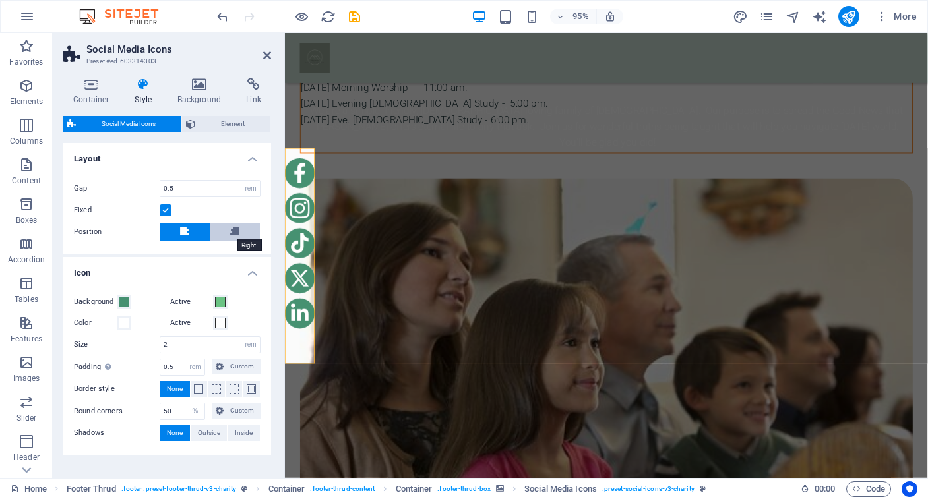
click at [234, 229] on icon at bounding box center [234, 232] width 9 height 16
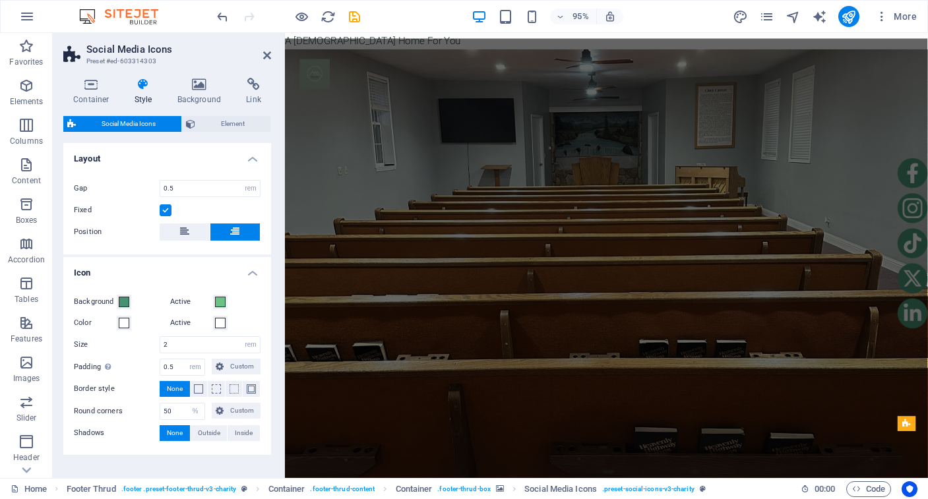
scroll to position [0, 0]
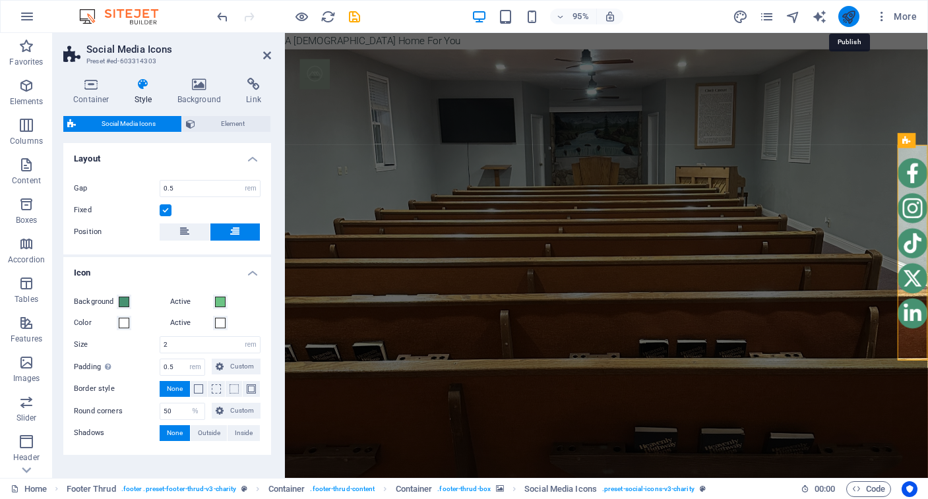
click at [850, 19] on icon "publish" at bounding box center [848, 16] width 15 height 15
